Goal: Task Accomplishment & Management: Use online tool/utility

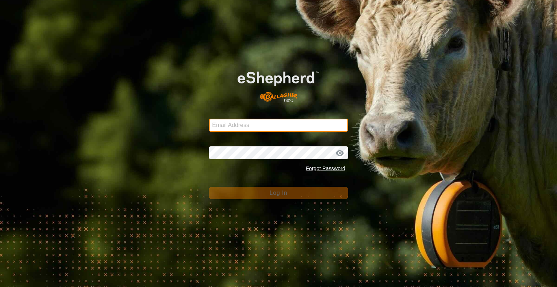
click at [245, 126] on input "Email Address" at bounding box center [278, 125] width 139 height 13
type input "[EMAIL_ADDRESS][DOMAIN_NAME]"
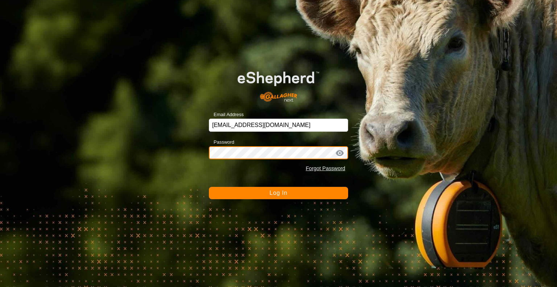
click at [209, 187] on button "Log In" at bounding box center [278, 193] width 139 height 12
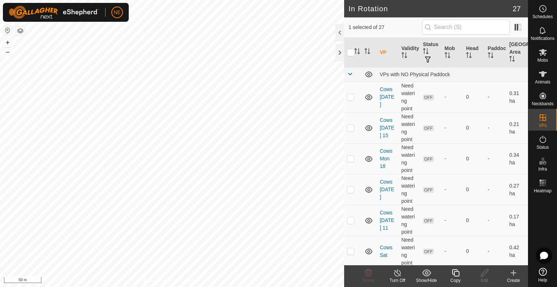
click at [454, 276] on icon at bounding box center [455, 272] width 7 height 7
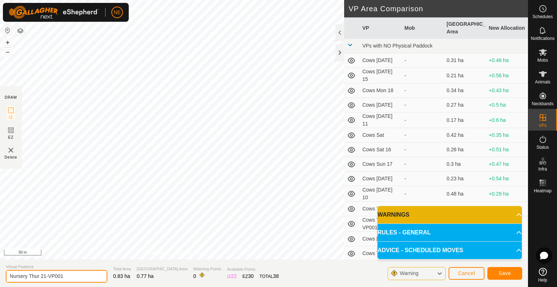
click at [68, 278] on input "Nursery Thur 21-VP001" at bounding box center [57, 276] width 102 height 13
type input "Nursery Fri 22"
click at [496, 269] on button "Save" at bounding box center [504, 273] width 35 height 13
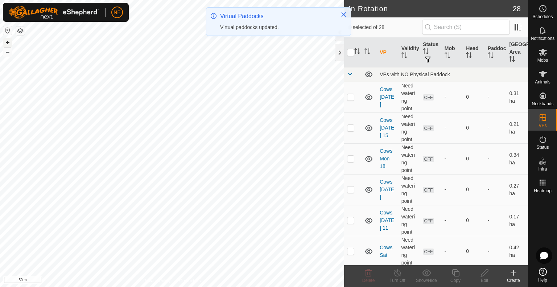
click at [9, 42] on button "+" at bounding box center [7, 42] width 9 height 9
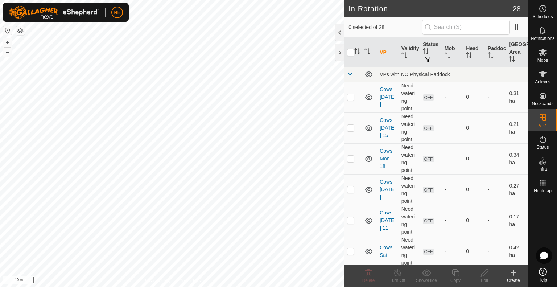
checkbox input "true"
click at [454, 280] on div "Copy" at bounding box center [455, 280] width 29 height 7
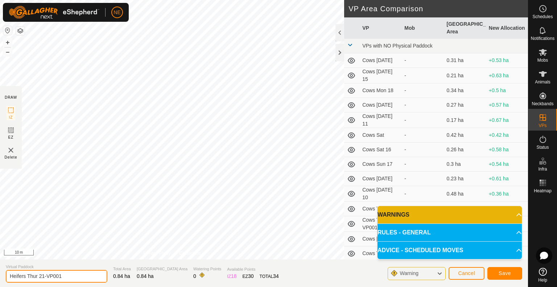
click at [71, 280] on input "Heifers Thur 21-VP001" at bounding box center [57, 276] width 102 height 13
type input "Heifers Fri 22"
click at [497, 272] on button "Save" at bounding box center [504, 273] width 35 height 13
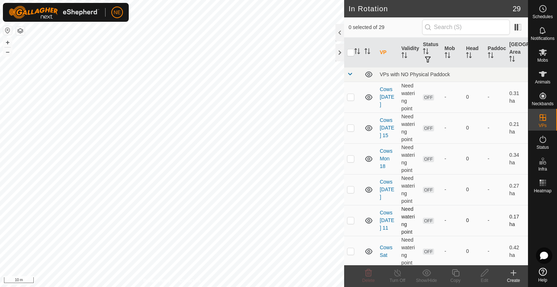
checkbox input "true"
click at [454, 278] on div "Copy" at bounding box center [455, 280] width 29 height 7
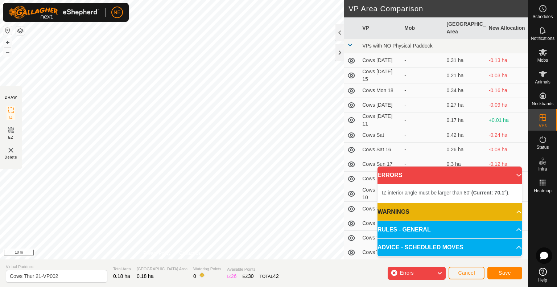
click at [136, 61] on div "IZ interior angle must be larger than 80° (Current: 70.1°) . + – ⇧ i 10 m" at bounding box center [172, 129] width 344 height 259
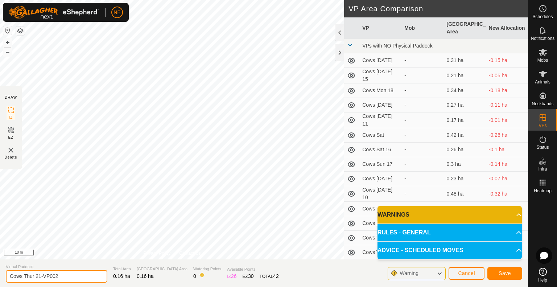
click at [62, 276] on input "Cows Thur 21-VP002" at bounding box center [57, 276] width 102 height 13
type input "Cows Fri 22"
click at [511, 279] on button "Save" at bounding box center [504, 273] width 35 height 13
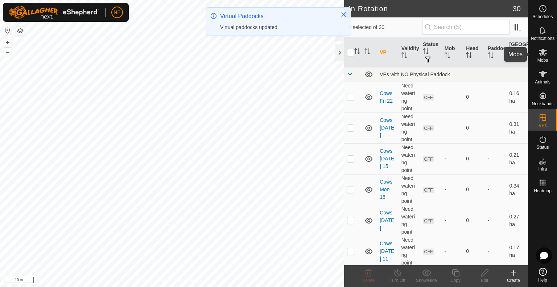
click at [539, 58] on span "Mobs" at bounding box center [542, 60] width 11 height 4
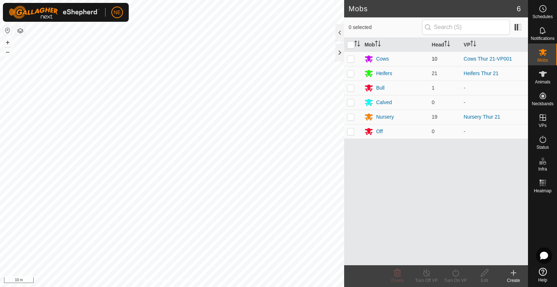
click at [351, 59] on p-checkbox at bounding box center [350, 59] width 7 height 6
checkbox input "true"
click at [458, 274] on icon at bounding box center [455, 272] width 7 height 7
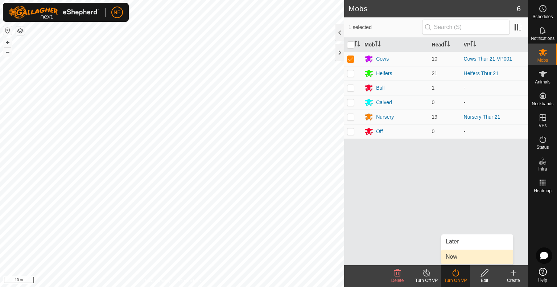
click at [452, 255] on link "Now" at bounding box center [477, 256] width 72 height 15
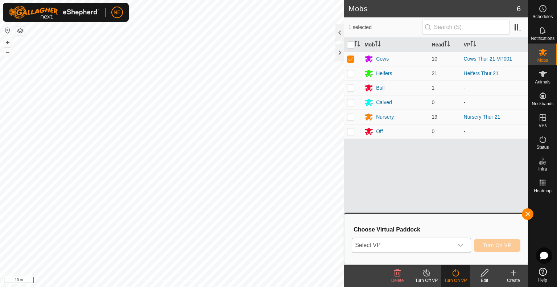
click at [461, 248] on div "dropdown trigger" at bounding box center [460, 245] width 15 height 15
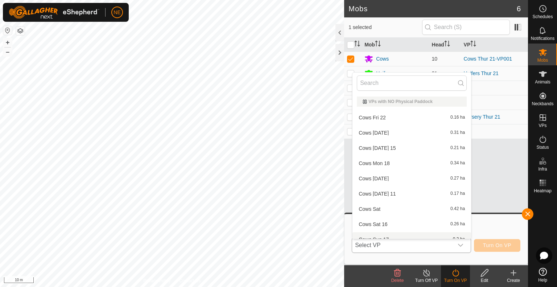
scroll to position [8, 0]
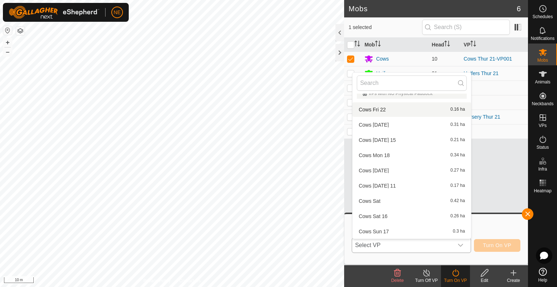
click at [403, 110] on li "Cows Fri 22 0.16 ha" at bounding box center [411, 109] width 119 height 15
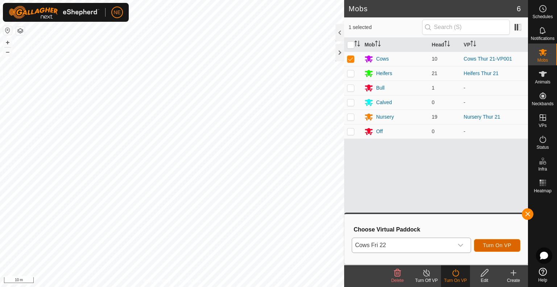
click at [492, 245] on span "Turn On VP" at bounding box center [497, 245] width 28 height 6
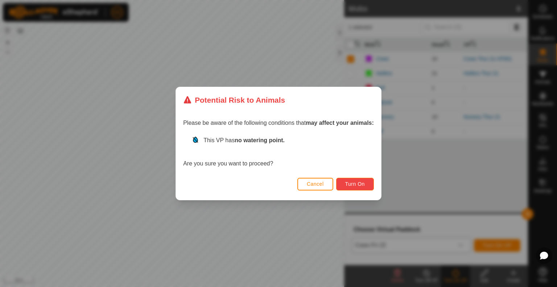
click at [355, 185] on span "Turn On" at bounding box center [355, 184] width 20 height 6
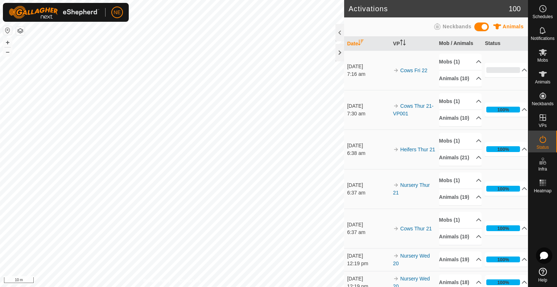
click at [299, 286] on html "NE Schedules Notifications Mobs Animals Neckbands VPs Status Infra Heatmap Help…" at bounding box center [278, 143] width 557 height 287
click at [545, 57] on es-mob-svg-icon at bounding box center [542, 52] width 13 height 12
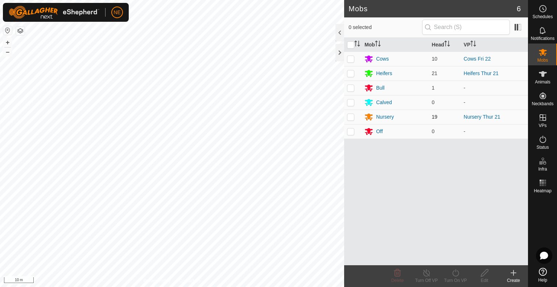
click at [349, 118] on p-checkbox at bounding box center [350, 117] width 7 height 6
checkbox input "true"
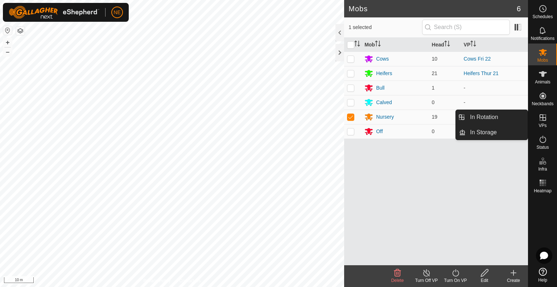
click at [546, 118] on icon at bounding box center [542, 117] width 9 height 9
click at [495, 122] on link "In Rotation" at bounding box center [496, 117] width 62 height 15
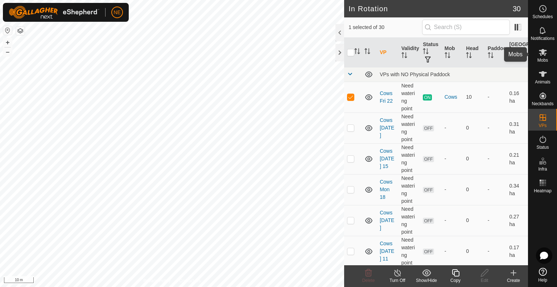
click at [539, 55] on icon at bounding box center [542, 52] width 9 height 9
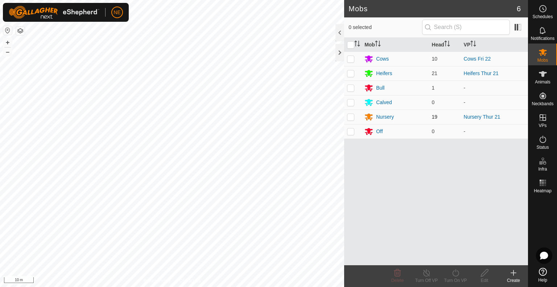
click at [349, 117] on p-checkbox at bounding box center [350, 117] width 7 height 6
checkbox input "true"
click at [454, 280] on div "Turn On VP" at bounding box center [455, 280] width 29 height 7
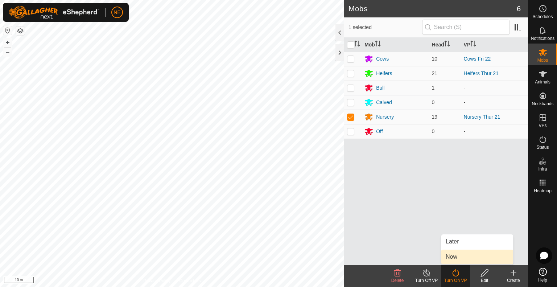
click at [453, 254] on link "Now" at bounding box center [477, 256] width 72 height 15
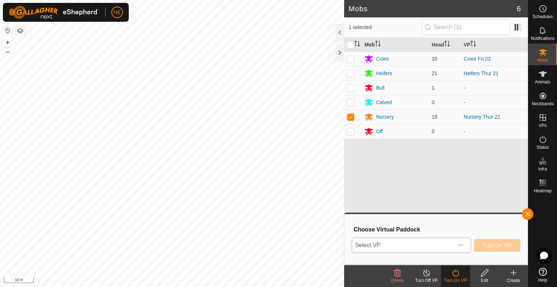
click at [461, 250] on div "dropdown trigger" at bounding box center [460, 245] width 15 height 15
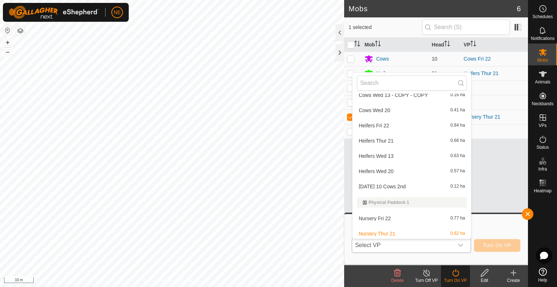
scroll to position [344, 0]
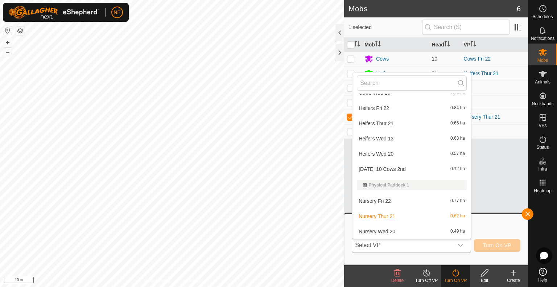
click at [405, 198] on li "Nursery Fri 22 0.77 ha" at bounding box center [411, 201] width 119 height 15
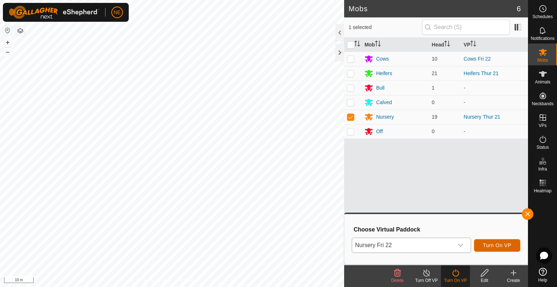
click at [485, 246] on span "Turn On VP" at bounding box center [497, 245] width 28 height 6
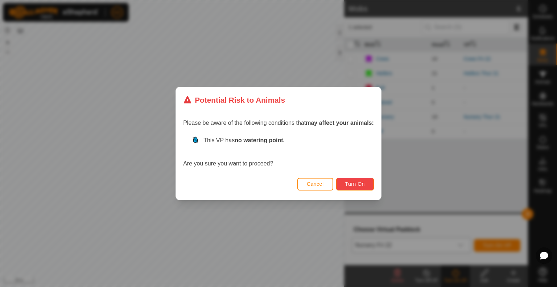
click at [348, 188] on button "Turn On" at bounding box center [355, 184] width 38 height 13
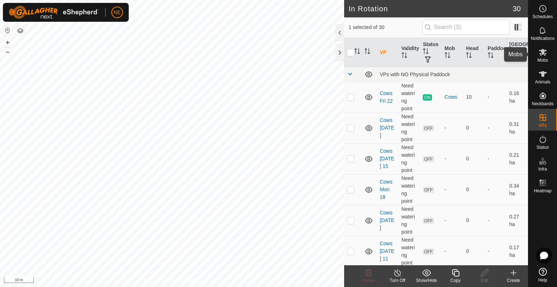
click at [545, 55] on icon at bounding box center [542, 52] width 9 height 9
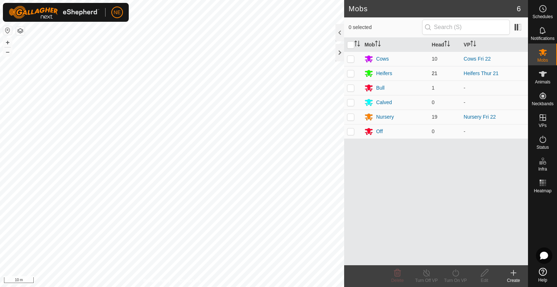
click at [348, 71] on p-checkbox at bounding box center [350, 73] width 7 height 6
checkbox input "true"
click at [460, 273] on turn-on-svg-icon at bounding box center [455, 272] width 29 height 9
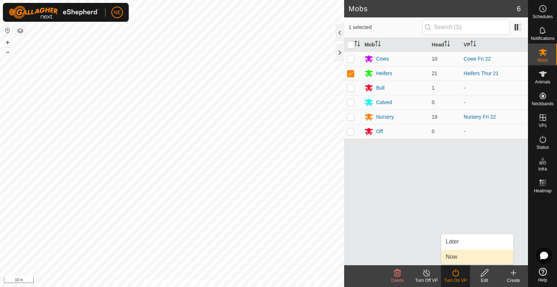
click at [458, 253] on link "Now" at bounding box center [477, 256] width 72 height 15
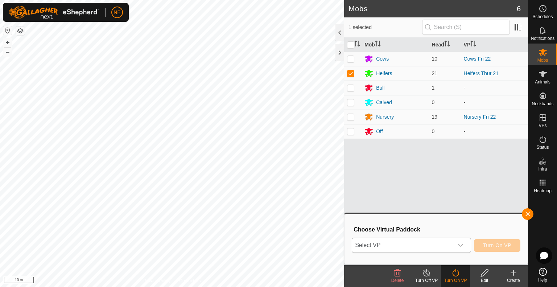
click at [456, 244] on div "dropdown trigger" at bounding box center [460, 245] width 15 height 15
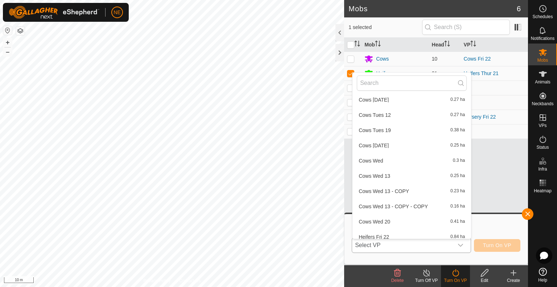
scroll to position [221, 0]
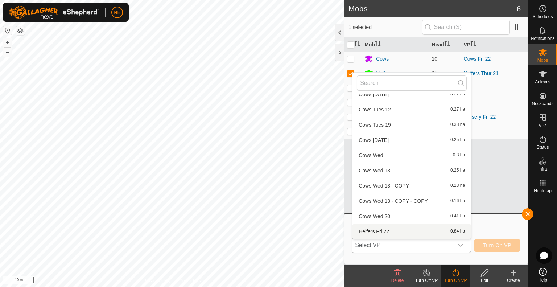
click at [423, 233] on li "Heifers Fri 22 0.84 ha" at bounding box center [411, 231] width 119 height 15
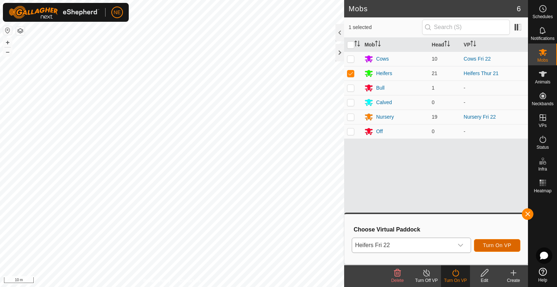
click at [486, 245] on span "Turn On VP" at bounding box center [497, 245] width 28 height 6
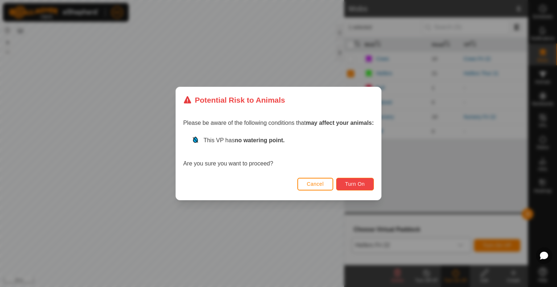
click at [359, 179] on button "Turn On" at bounding box center [355, 184] width 38 height 13
